Goal: Navigation & Orientation: Find specific page/section

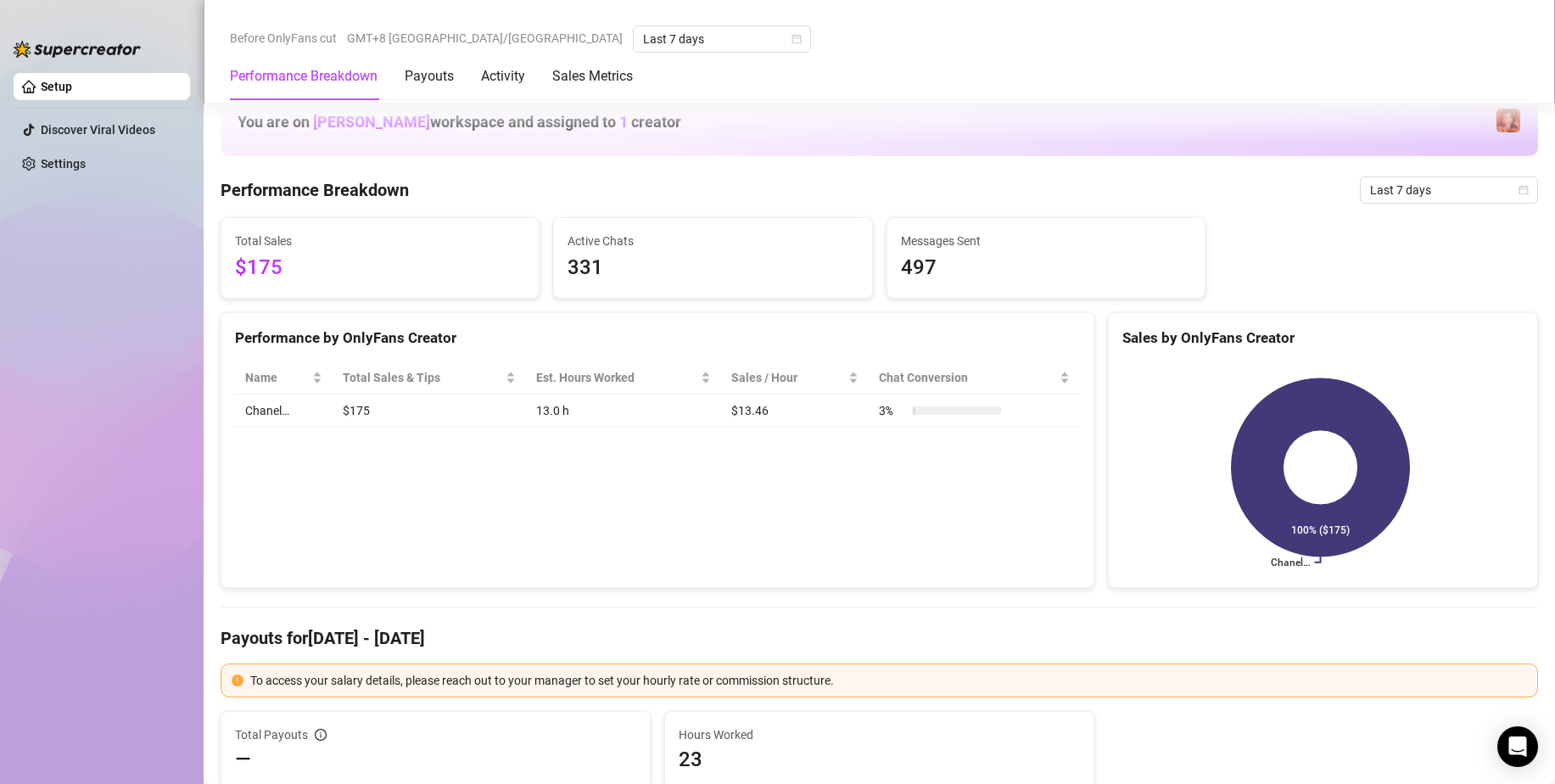
scroll to position [763, 0]
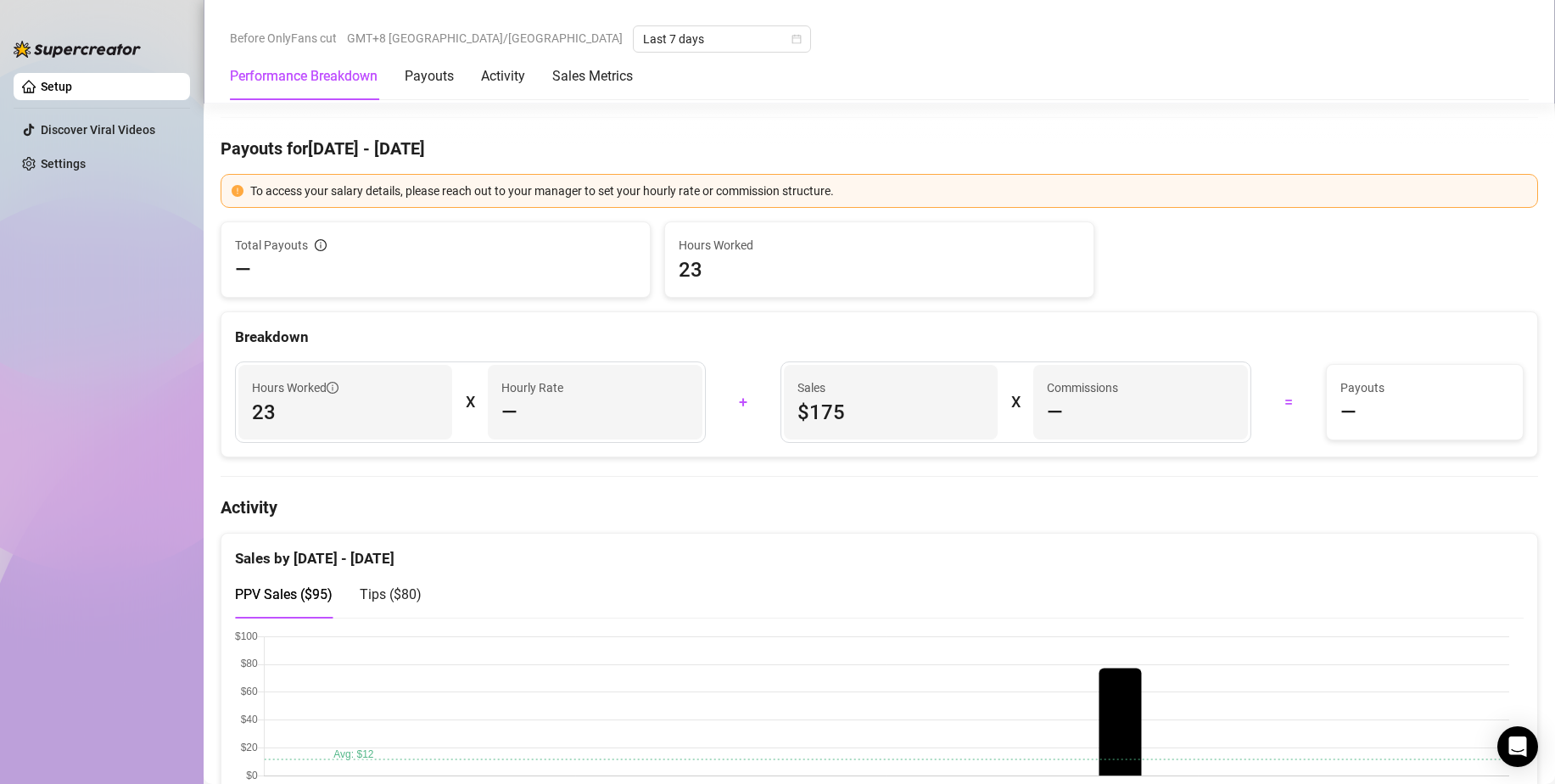
scroll to position [509, 0]
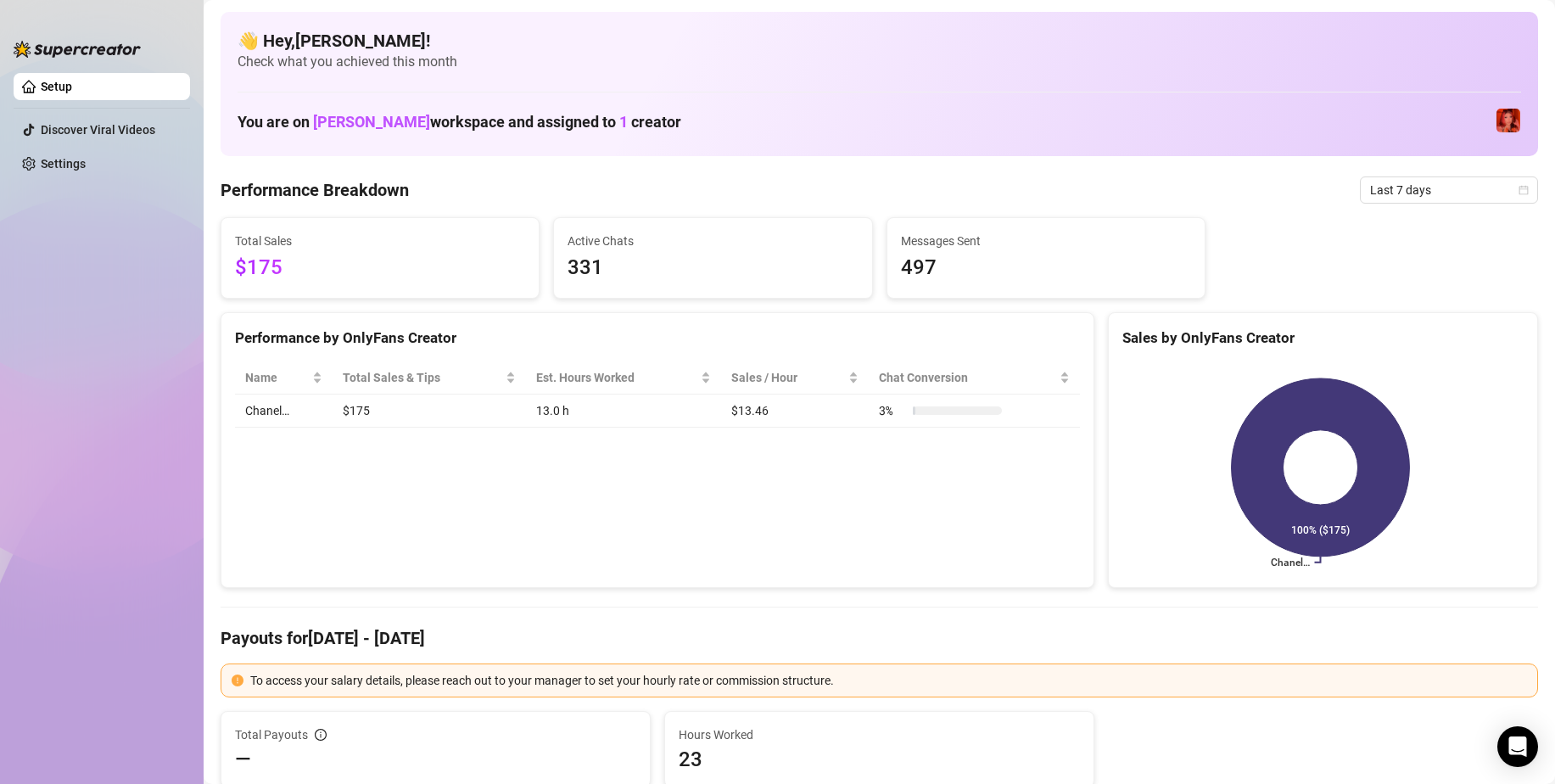
drag, startPoint x: 1431, startPoint y: 255, endPoint x: 1245, endPoint y: 265, distance: 186.3
click at [1431, 255] on div "Total Sales $175 Active Chats 331 Messages Sent 497" at bounding box center [878, 257] width 1331 height 82
